Goal: Information Seeking & Learning: Check status

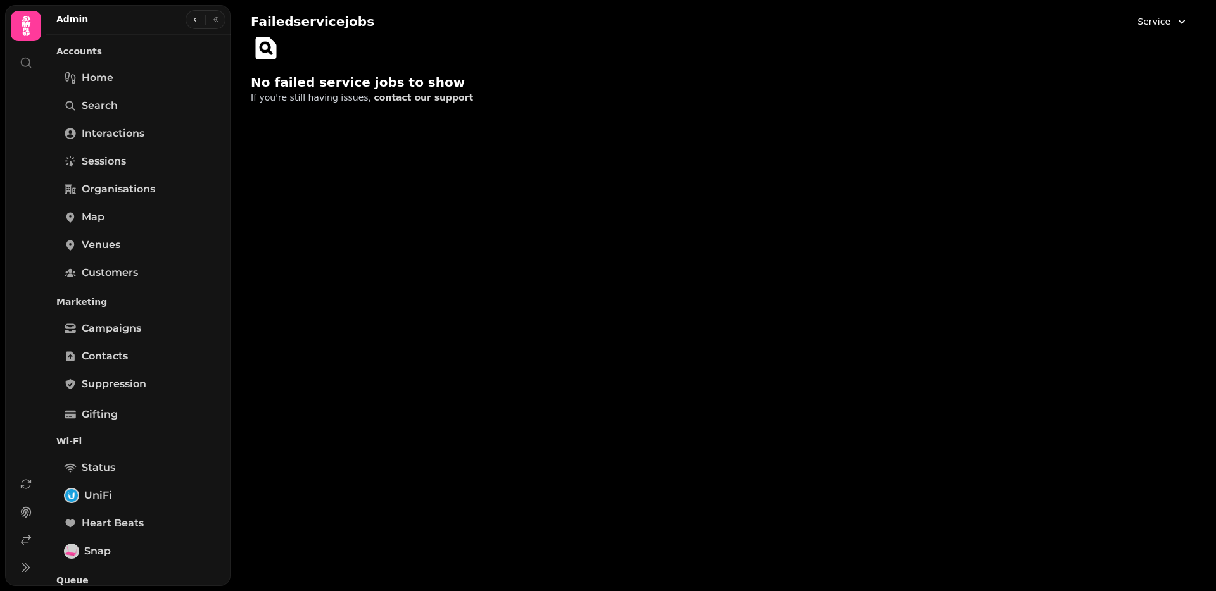
click at [1166, 20] on span "Service" at bounding box center [1153, 21] width 33 height 13
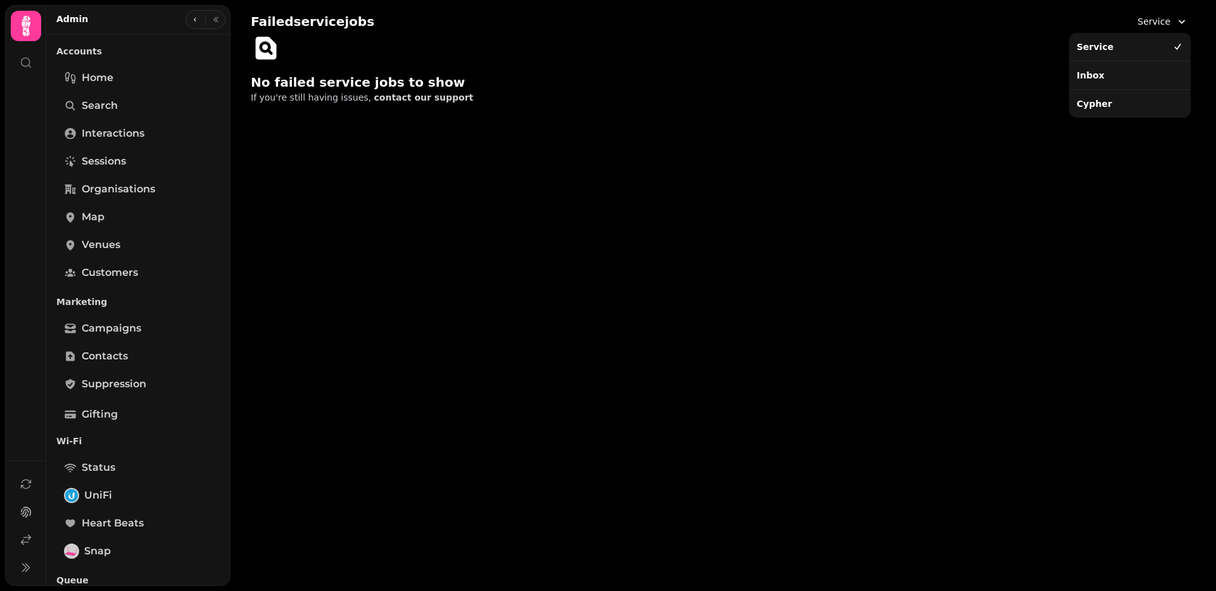
click at [1130, 82] on div "Inbox" at bounding box center [1129, 75] width 117 height 23
click at [1145, 31] on button "Inbox" at bounding box center [1166, 21] width 57 height 23
click at [1110, 106] on div "Cypher" at bounding box center [1129, 103] width 117 height 23
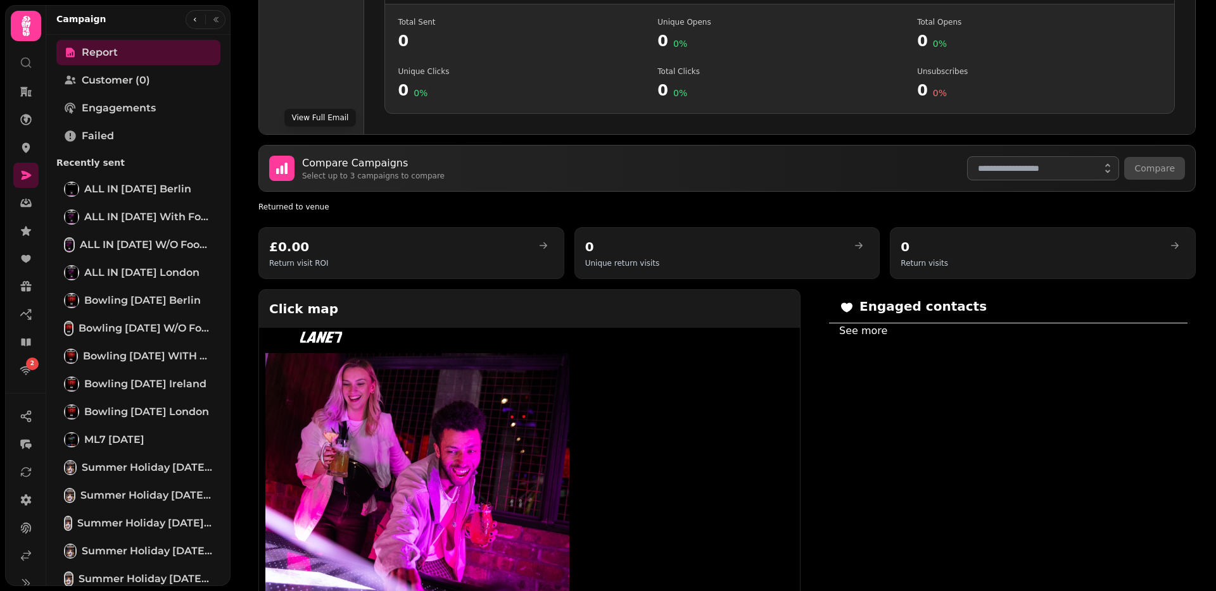
scroll to position [512, 0]
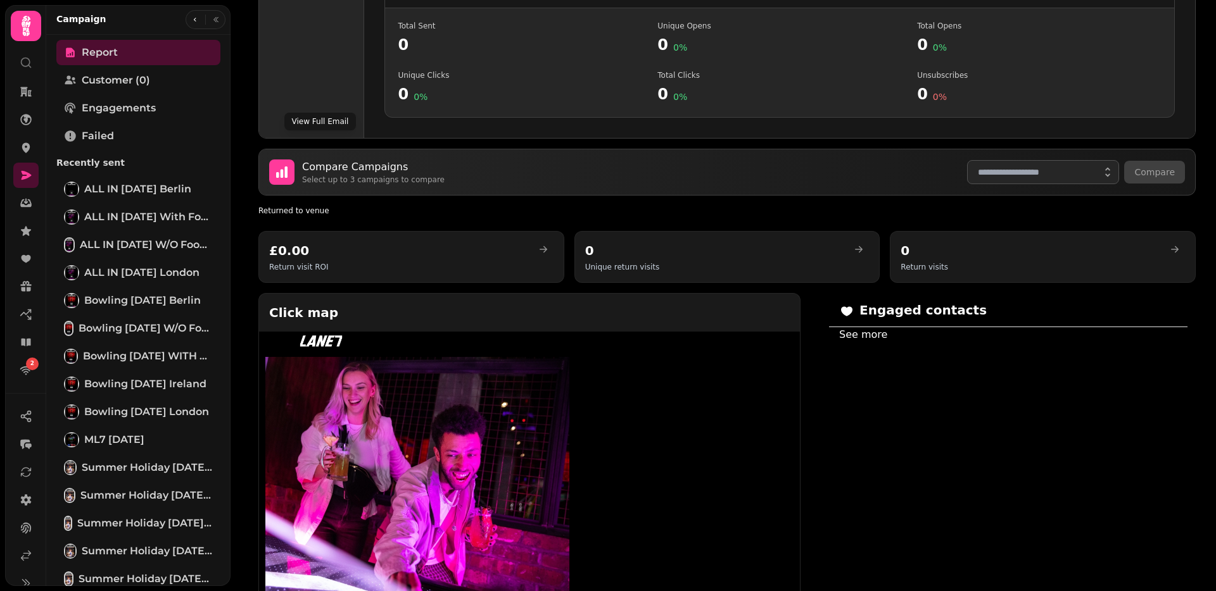
click at [313, 117] on button "View Full Email" at bounding box center [320, 122] width 72 height 18
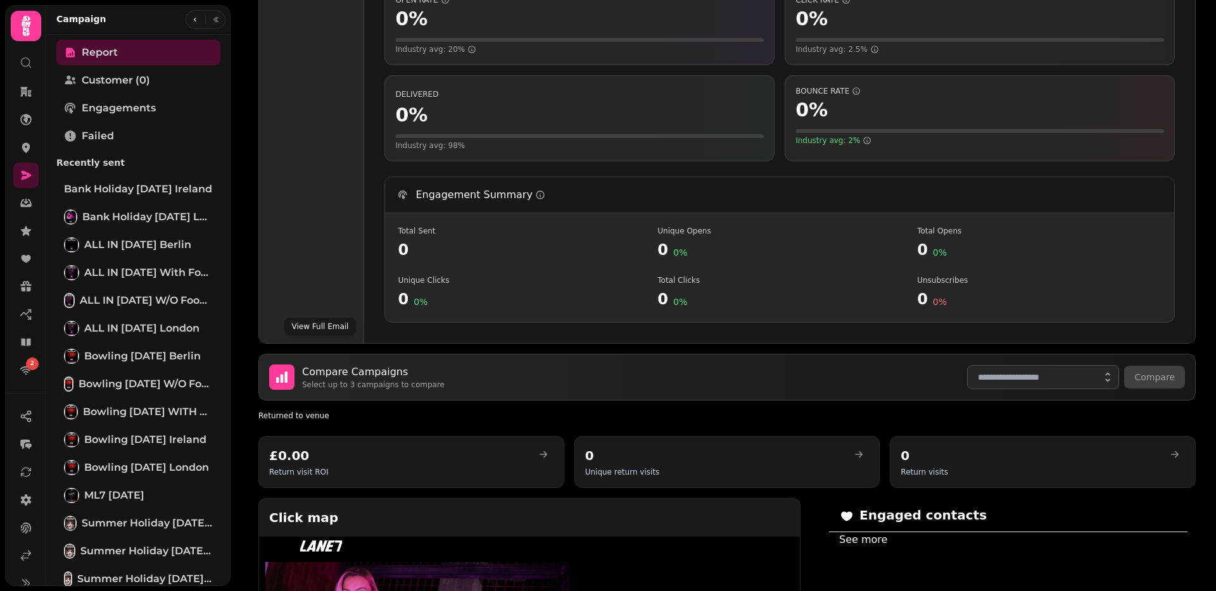
scroll to position [249, 0]
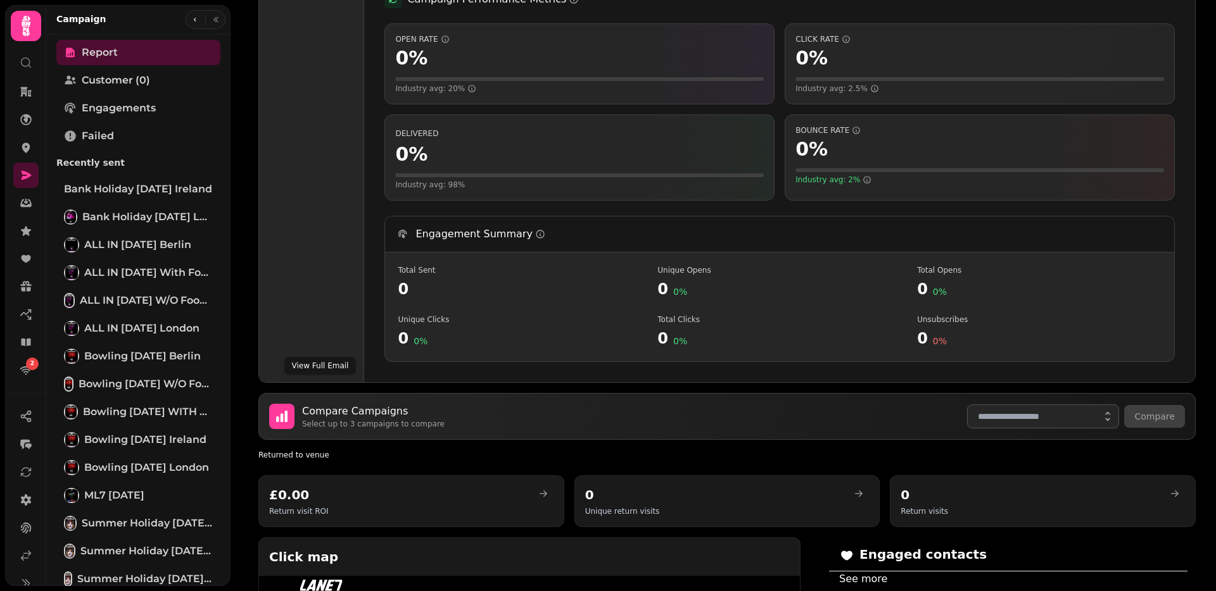
click at [306, 368] on button "View Full Email" at bounding box center [320, 366] width 72 height 18
